Goal: Task Accomplishment & Management: Complete application form

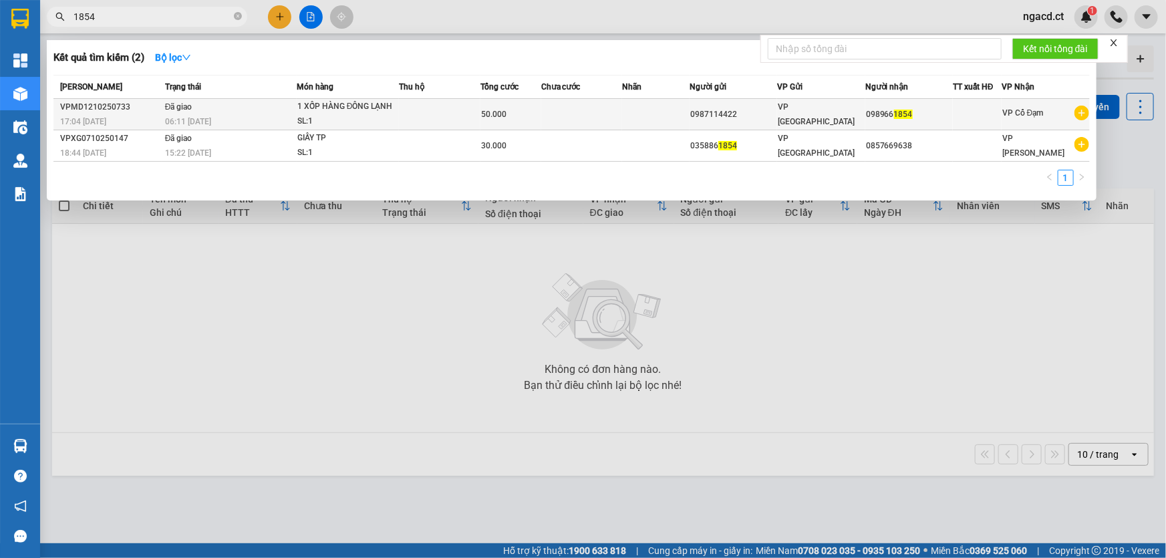
type input "1854"
click at [346, 112] on div "1 XỐP HÀNG ĐÔNG LẠNH" at bounding box center [347, 107] width 100 height 15
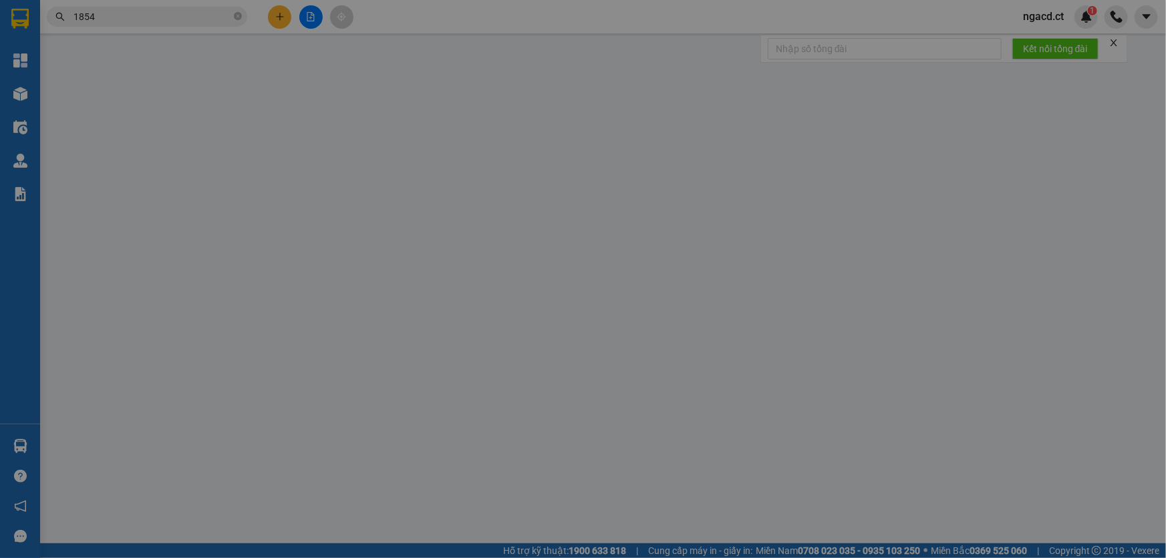
click at [350, 108] on div "Người gửi" at bounding box center [347, 111] width 166 height 15
click at [350, 124] on input "Người gửi" at bounding box center [347, 134] width 166 height 21
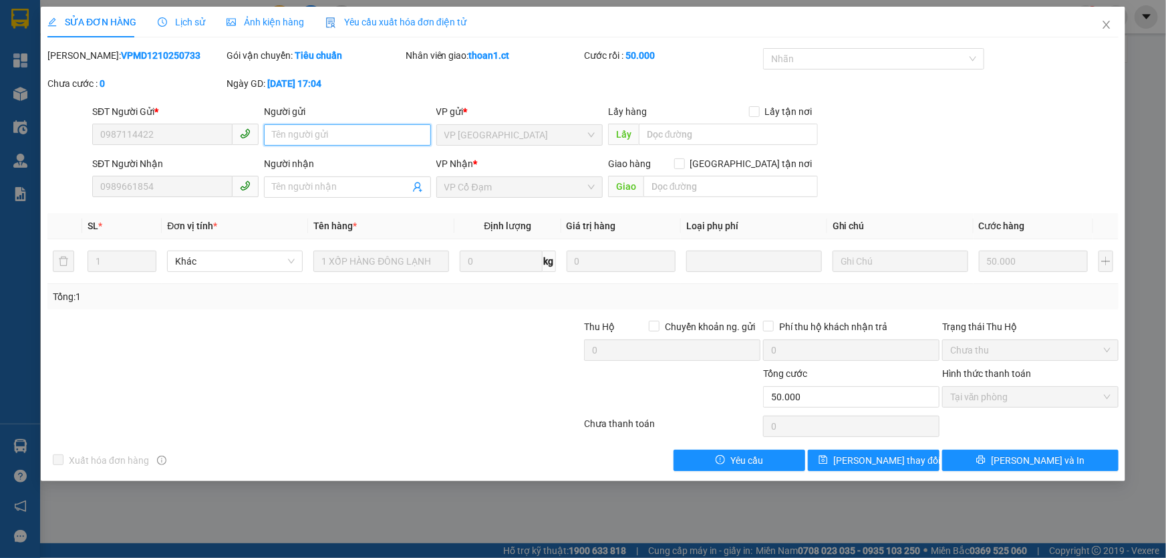
type input "0987114422"
type input "0989661854"
type input "0"
type input "50.000"
click at [1109, 26] on icon "close" at bounding box center [1106, 24] width 11 height 11
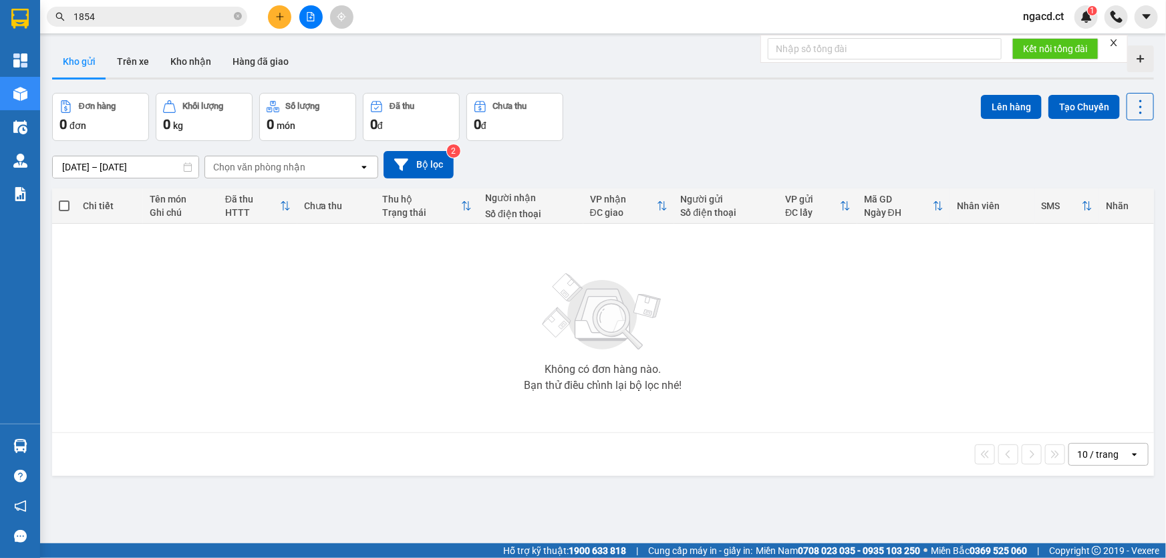
click at [130, 12] on input "1854" at bounding box center [152, 16] width 158 height 15
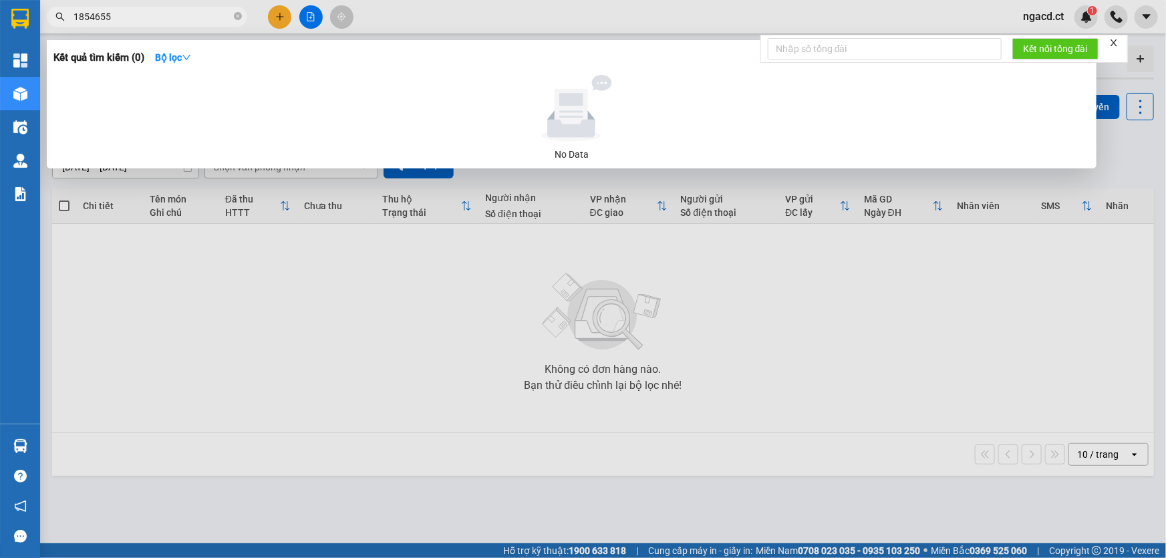
click at [67, 18] on span "1854655" at bounding box center [147, 17] width 200 height 20
drag, startPoint x: 92, startPoint y: 15, endPoint x: 70, endPoint y: 17, distance: 22.1
click at [70, 17] on span "1854655" at bounding box center [147, 17] width 200 height 20
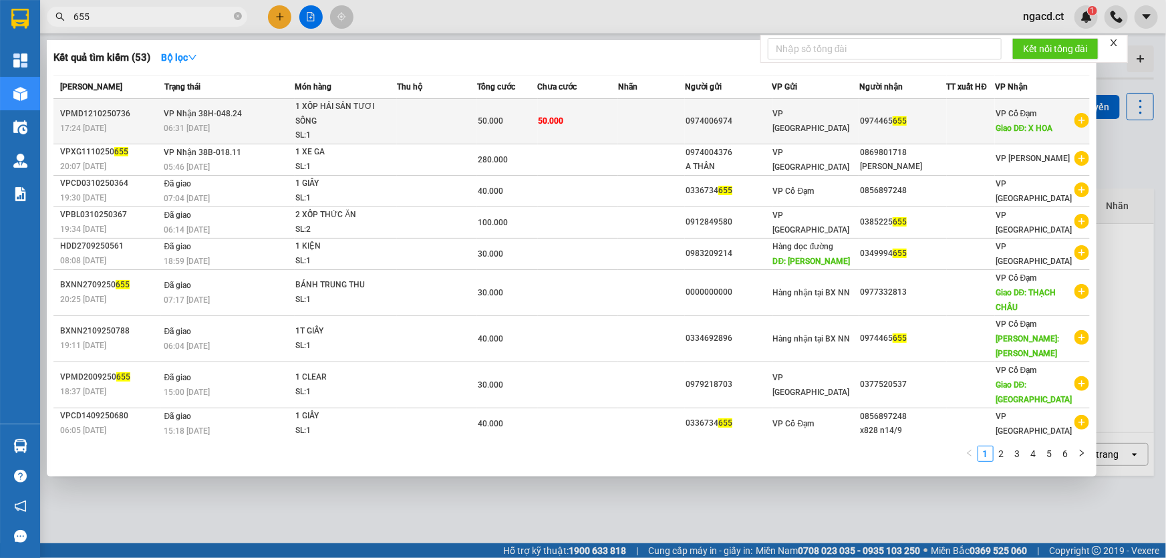
type input "655"
click at [425, 121] on td at bounding box center [437, 121] width 80 height 45
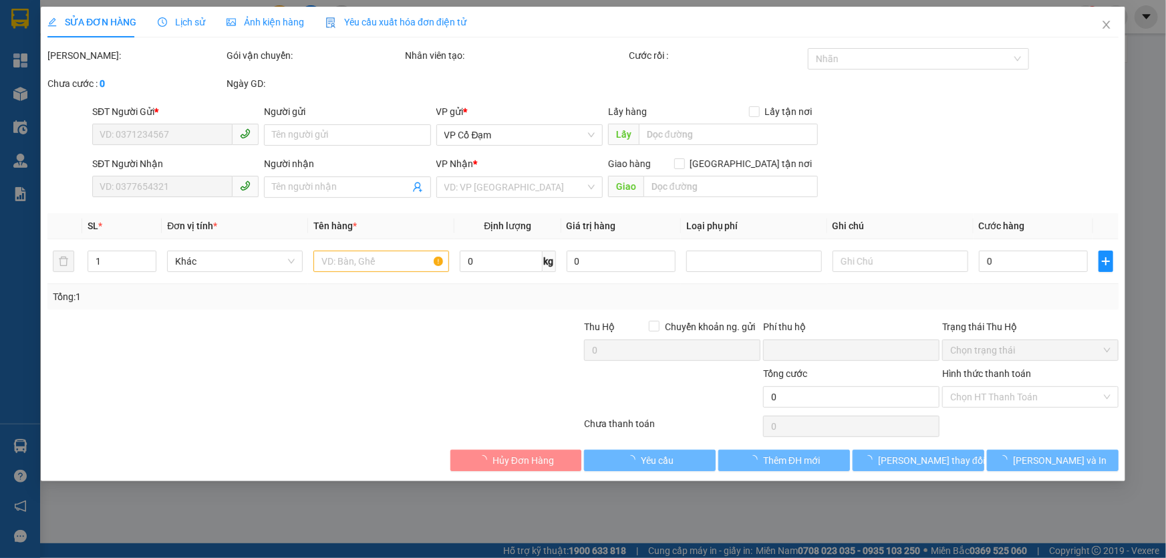
type input "0974006974"
type input "0974465655"
type input "X HOA"
type input "0"
type input "50.000"
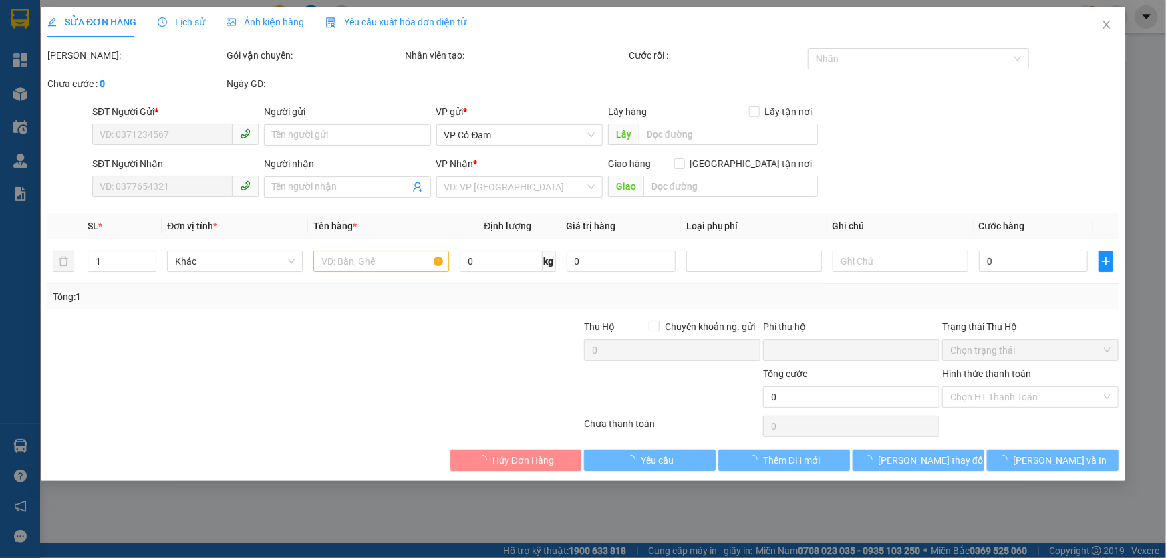
type input "50.000"
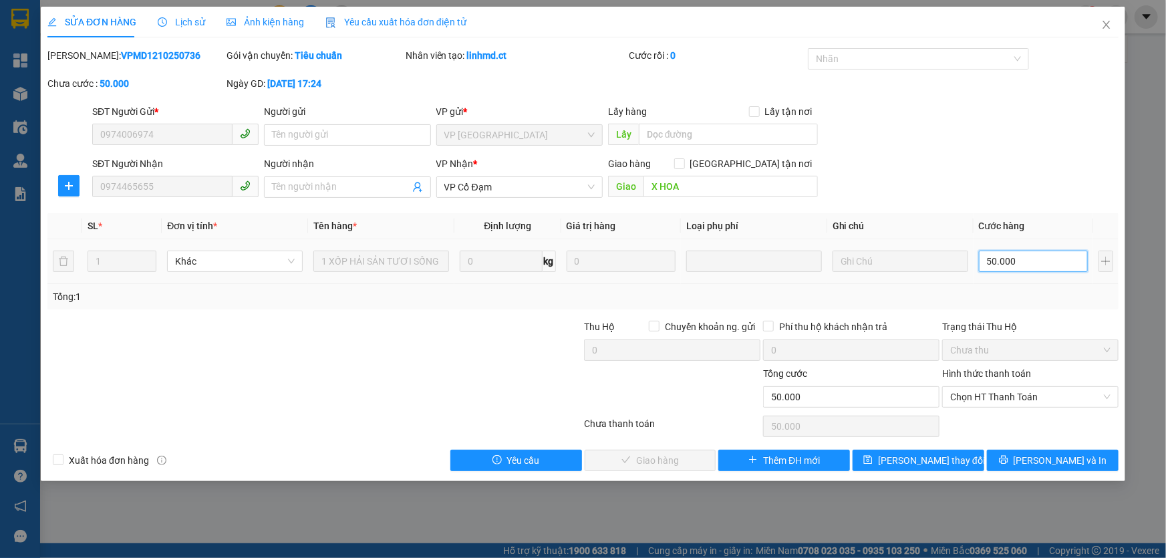
click at [1021, 261] on input "50.000" at bounding box center [1033, 260] width 109 height 21
type input "3"
type input "30"
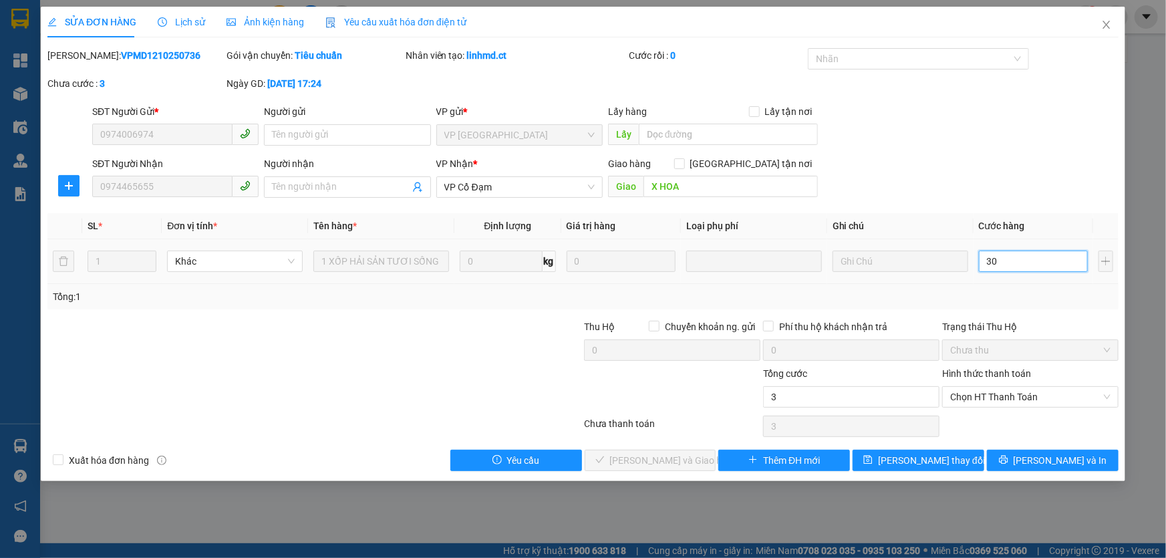
type input "30"
type input "30.000"
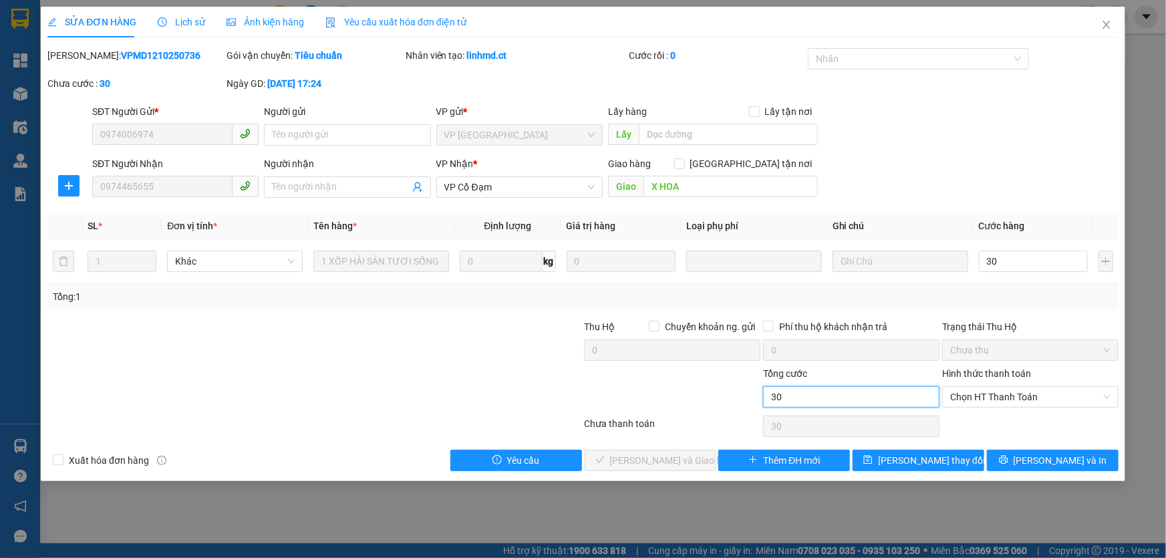
type input "30.000"
click at [823, 391] on input "30.000" at bounding box center [851, 396] width 176 height 21
click at [1051, 394] on span "Chọn HT Thanh Toán" at bounding box center [1030, 397] width 160 height 20
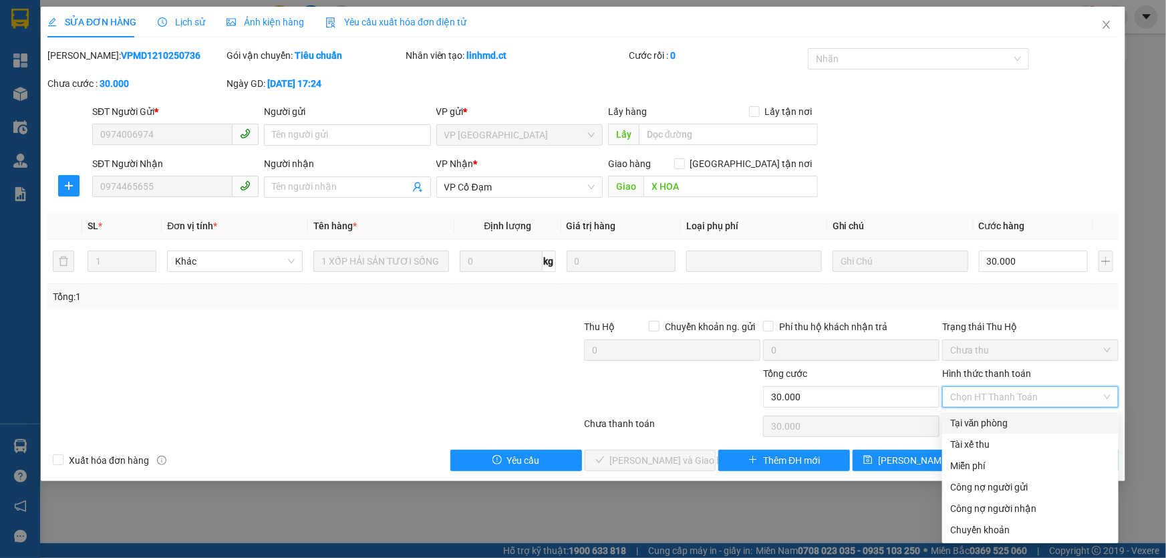
click at [1011, 420] on div "Tại văn phòng" at bounding box center [1030, 422] width 160 height 15
type input "0"
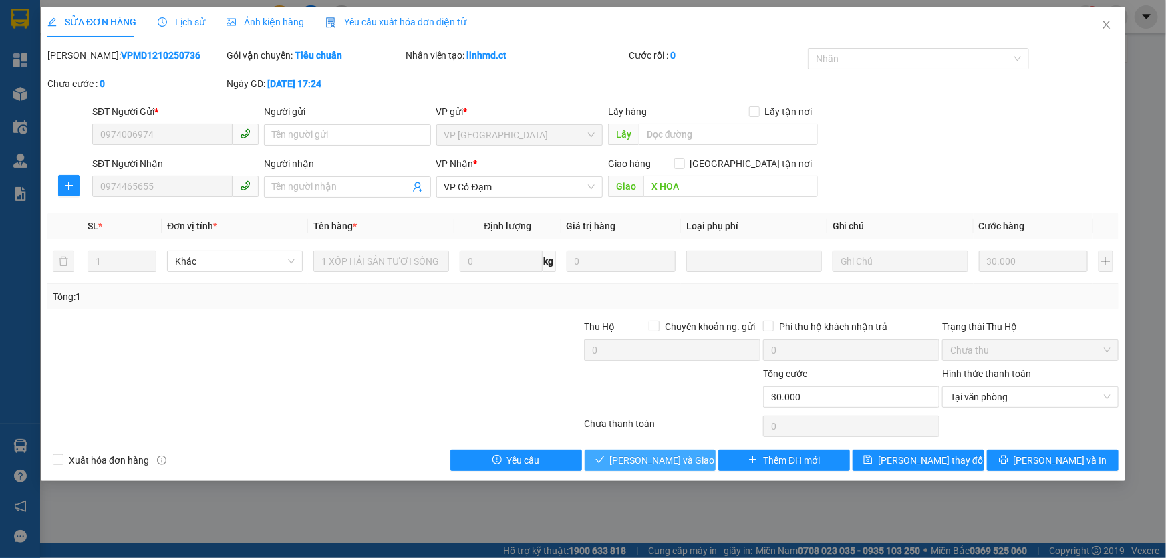
click at [685, 461] on span "[PERSON_NAME] và Giao hàng" at bounding box center [674, 460] width 128 height 15
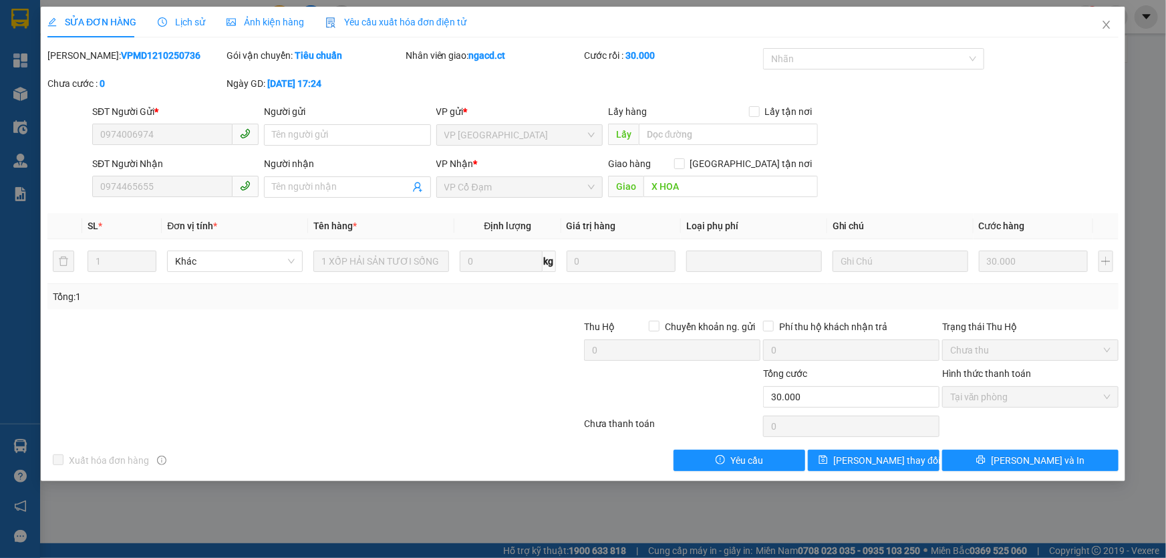
drag, startPoint x: 364, startPoint y: 502, endPoint x: 339, endPoint y: 461, distance: 48.0
click at [363, 498] on div "SỬA ĐƠN HÀNG Lịch sử Ảnh kiện hàng Yêu cầu xuất hóa đơn điện tử Total Paid Fee …" at bounding box center [583, 279] width 1166 height 558
click at [1106, 27] on icon "close" at bounding box center [1106, 24] width 11 height 11
